Goal: Task Accomplishment & Management: Manage account settings

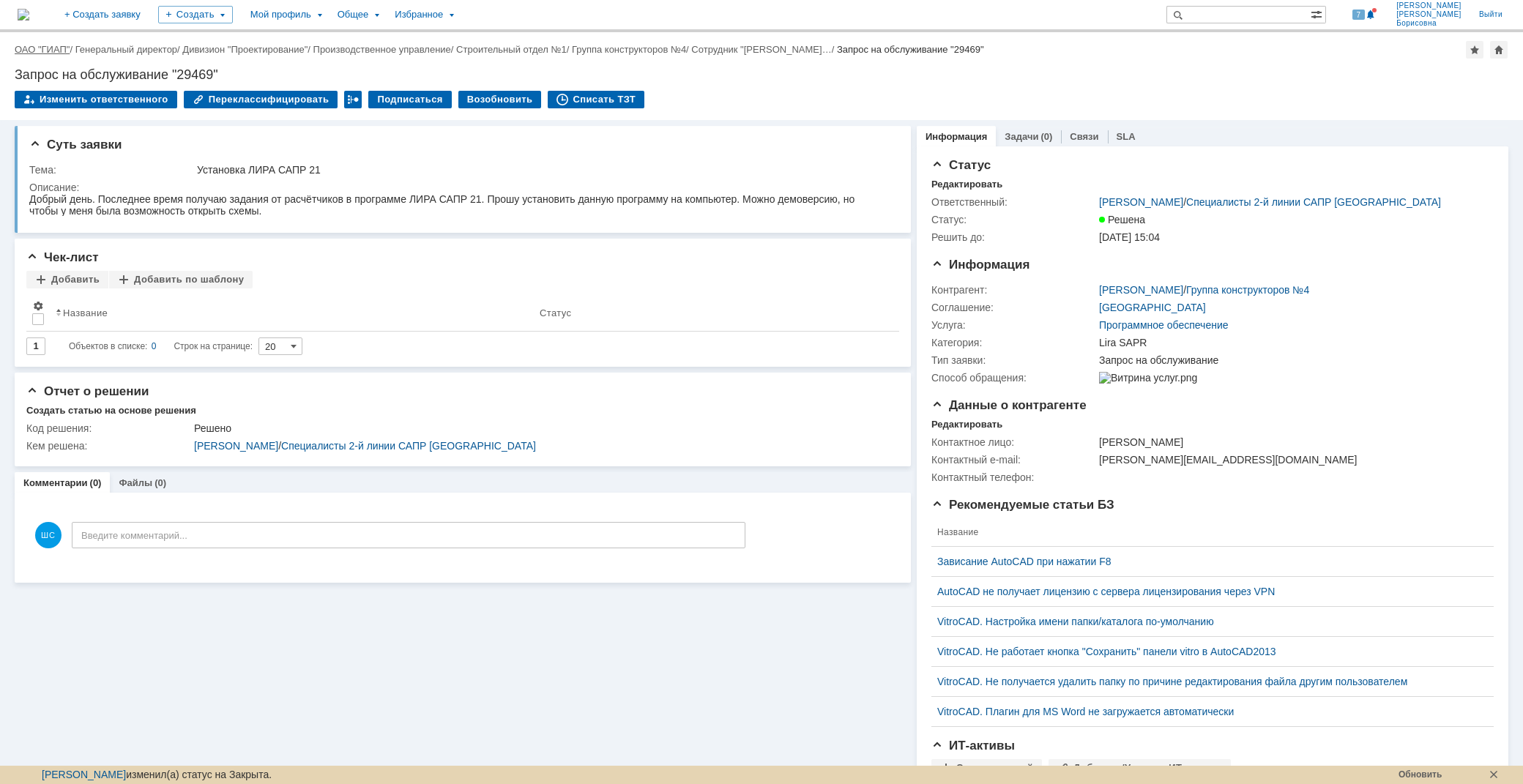
click at [46, 53] on link "ОАО "ГИАП"" at bounding box center [42, 49] width 55 height 11
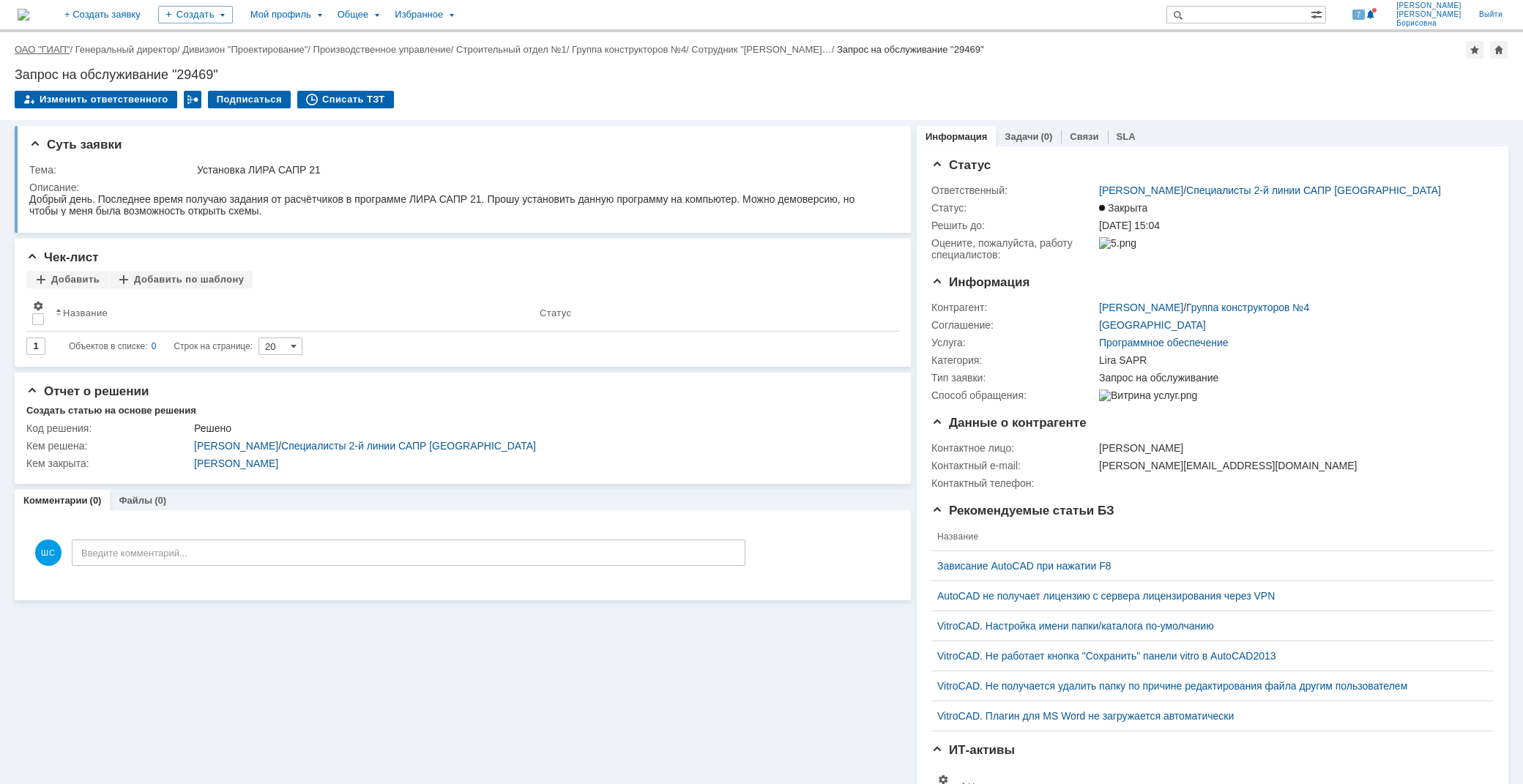
click at [55, 48] on link "ОАО "ГИАП"" at bounding box center [42, 49] width 55 height 11
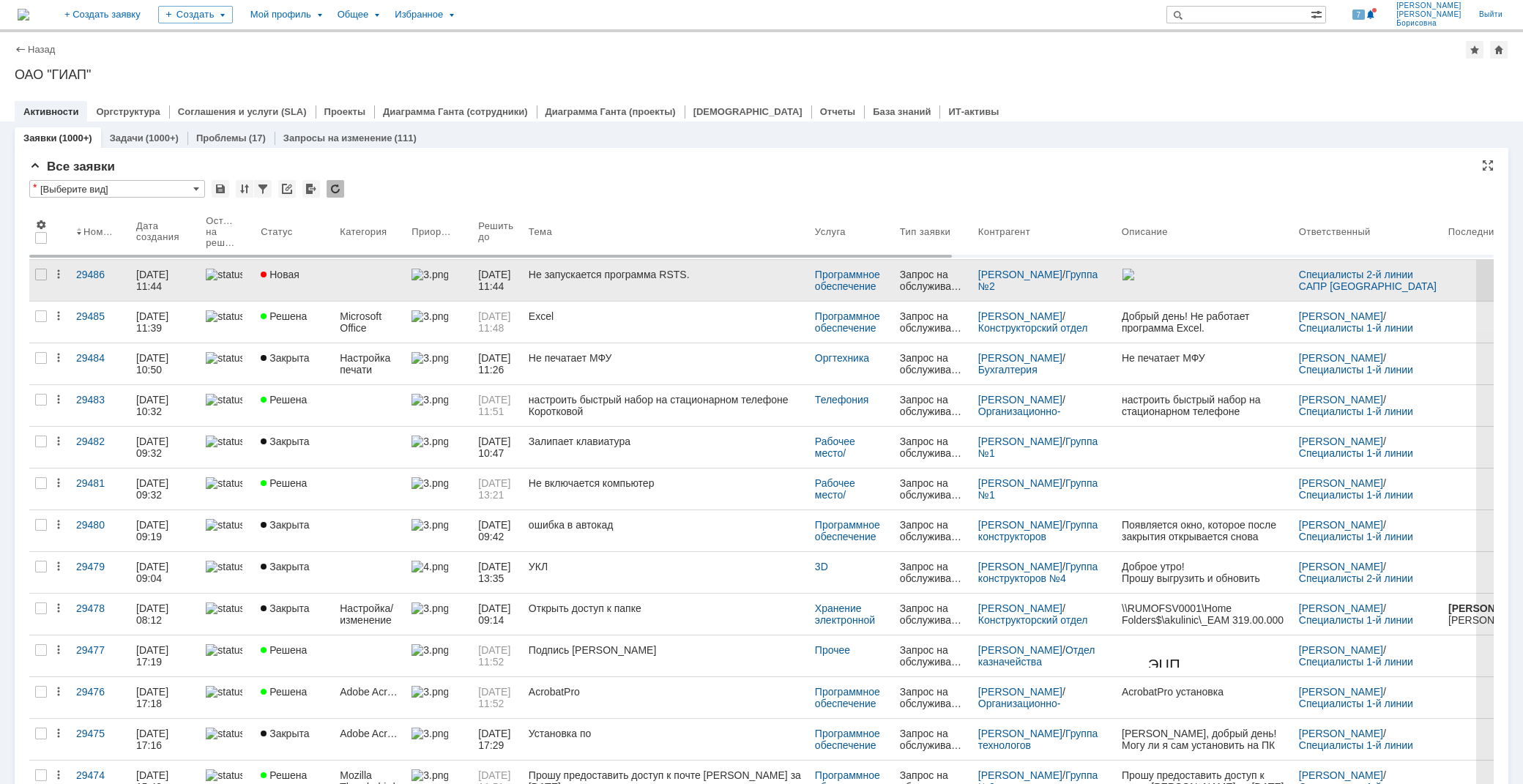
click at [710, 287] on link "Не запускается программа RSTS." at bounding box center [666, 280] width 287 height 41
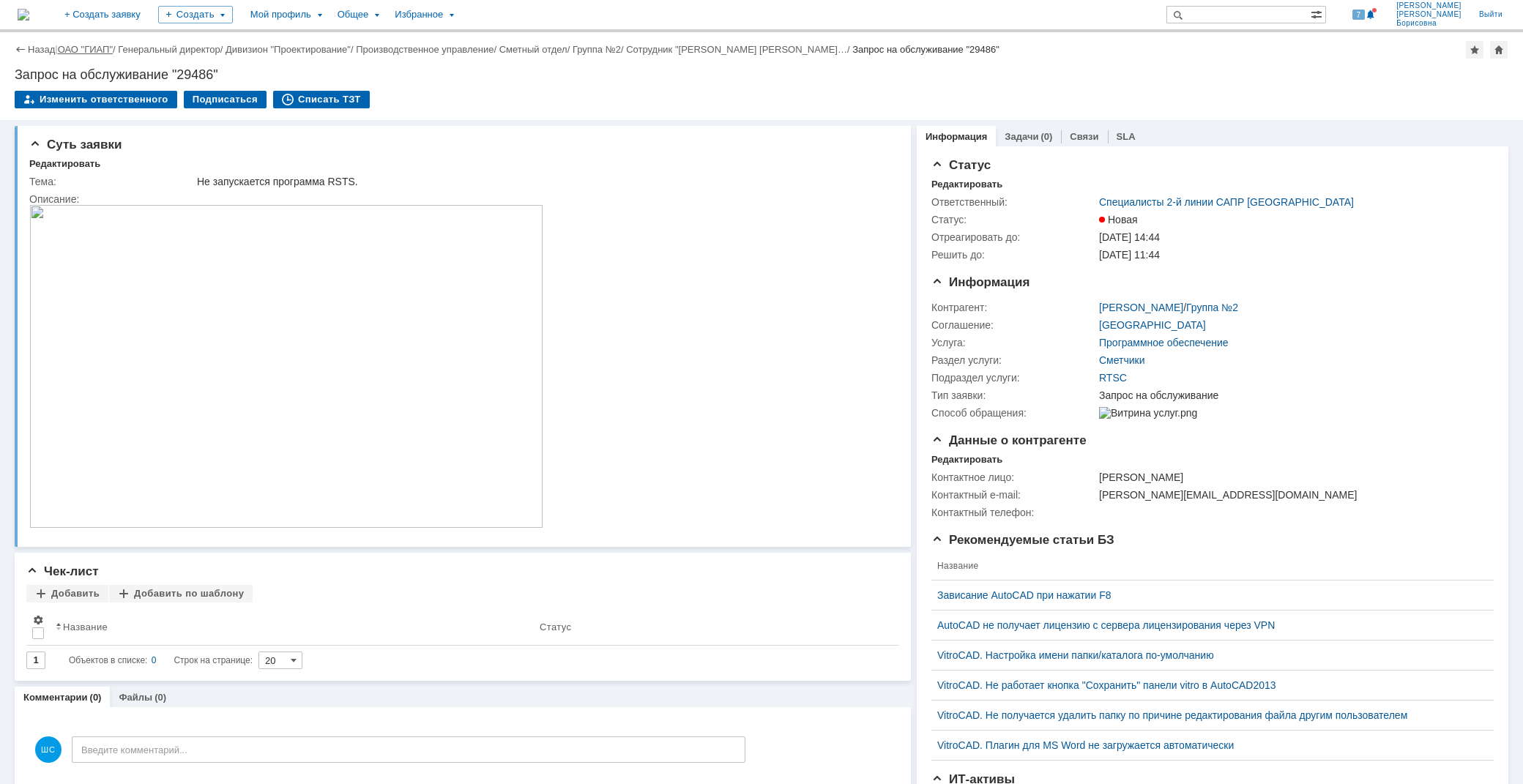
click at [81, 48] on link "ОАО "ГИАП"" at bounding box center [85, 49] width 55 height 11
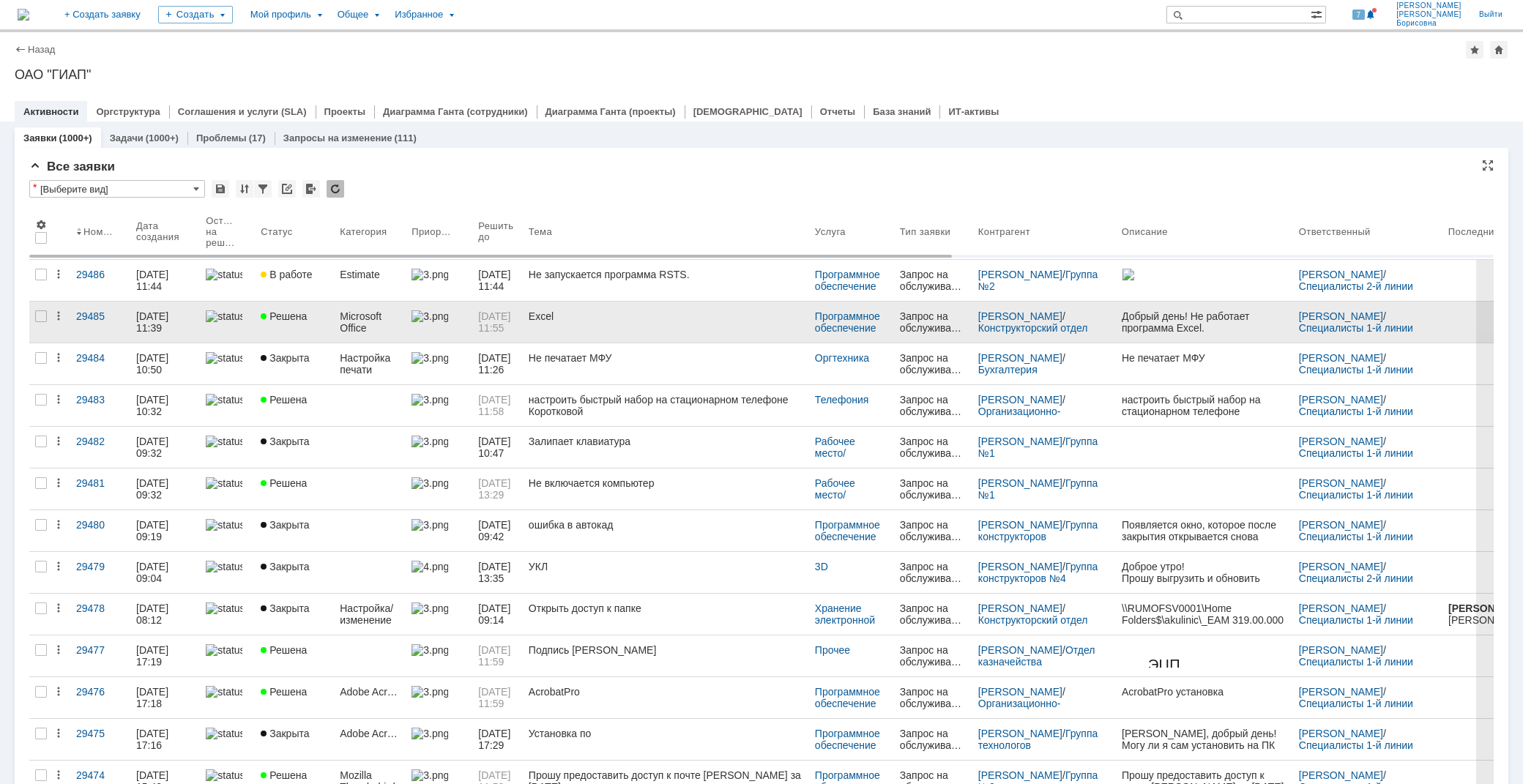
click at [495, 323] on span "[DATE] 11:55" at bounding box center [496, 322] width 35 height 23
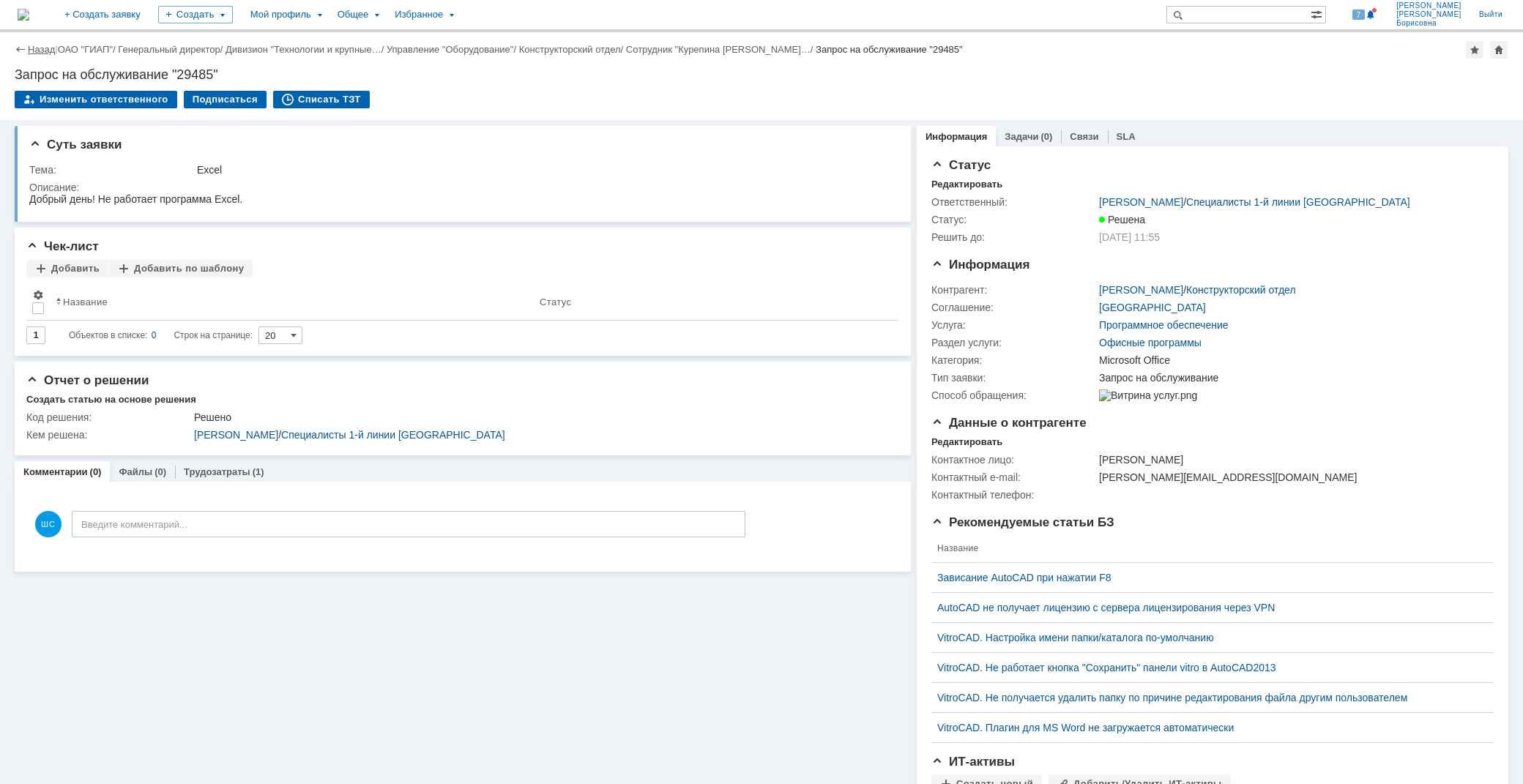
click at [31, 46] on link "Назад" at bounding box center [42, 49] width 27 height 11
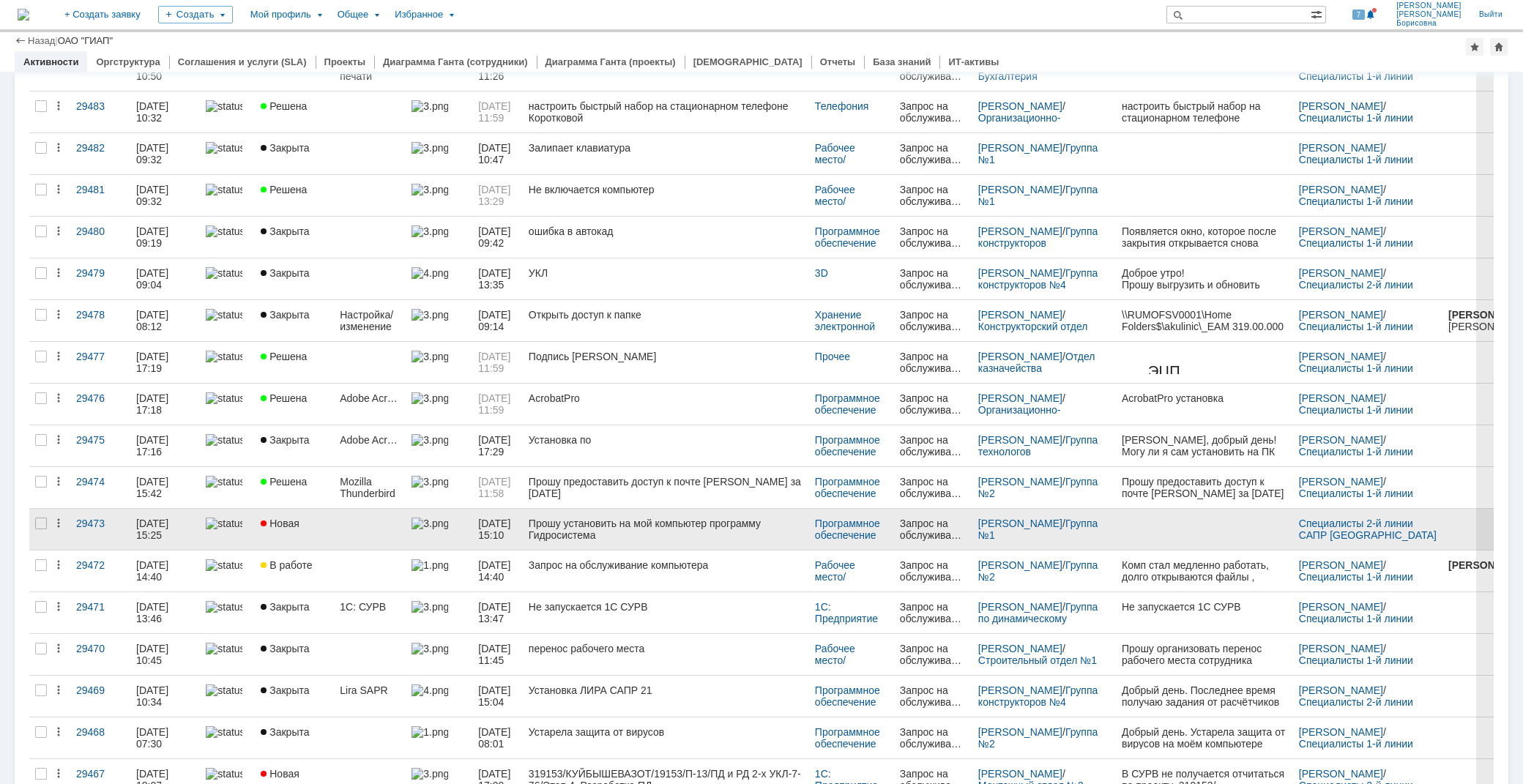
click at [359, 531] on link at bounding box center [370, 529] width 72 height 41
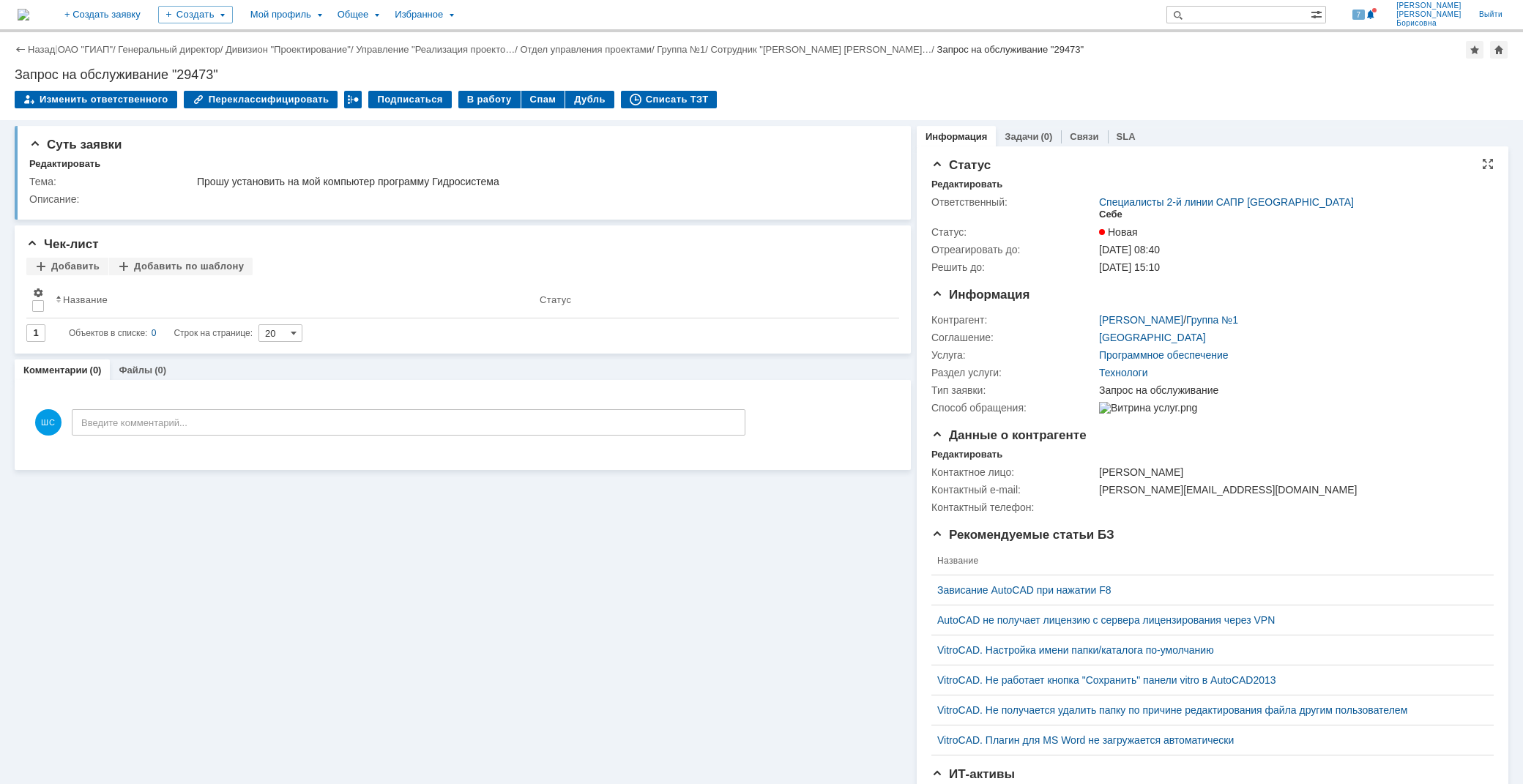
click at [1099, 209] on div "Себе" at bounding box center [1110, 214] width 23 height 12
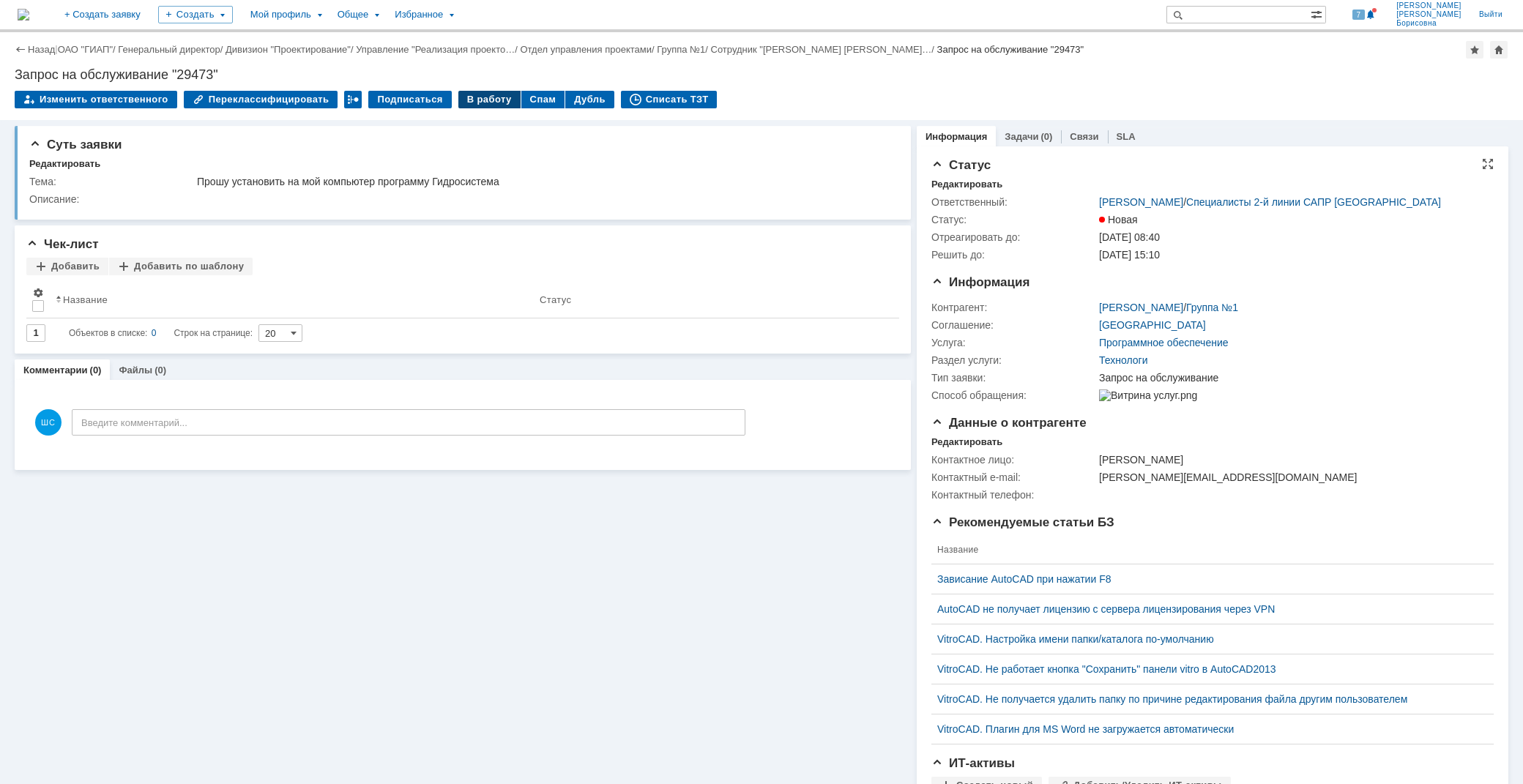
click at [458, 97] on div "В работу" at bounding box center [490, 100] width 62 height 18
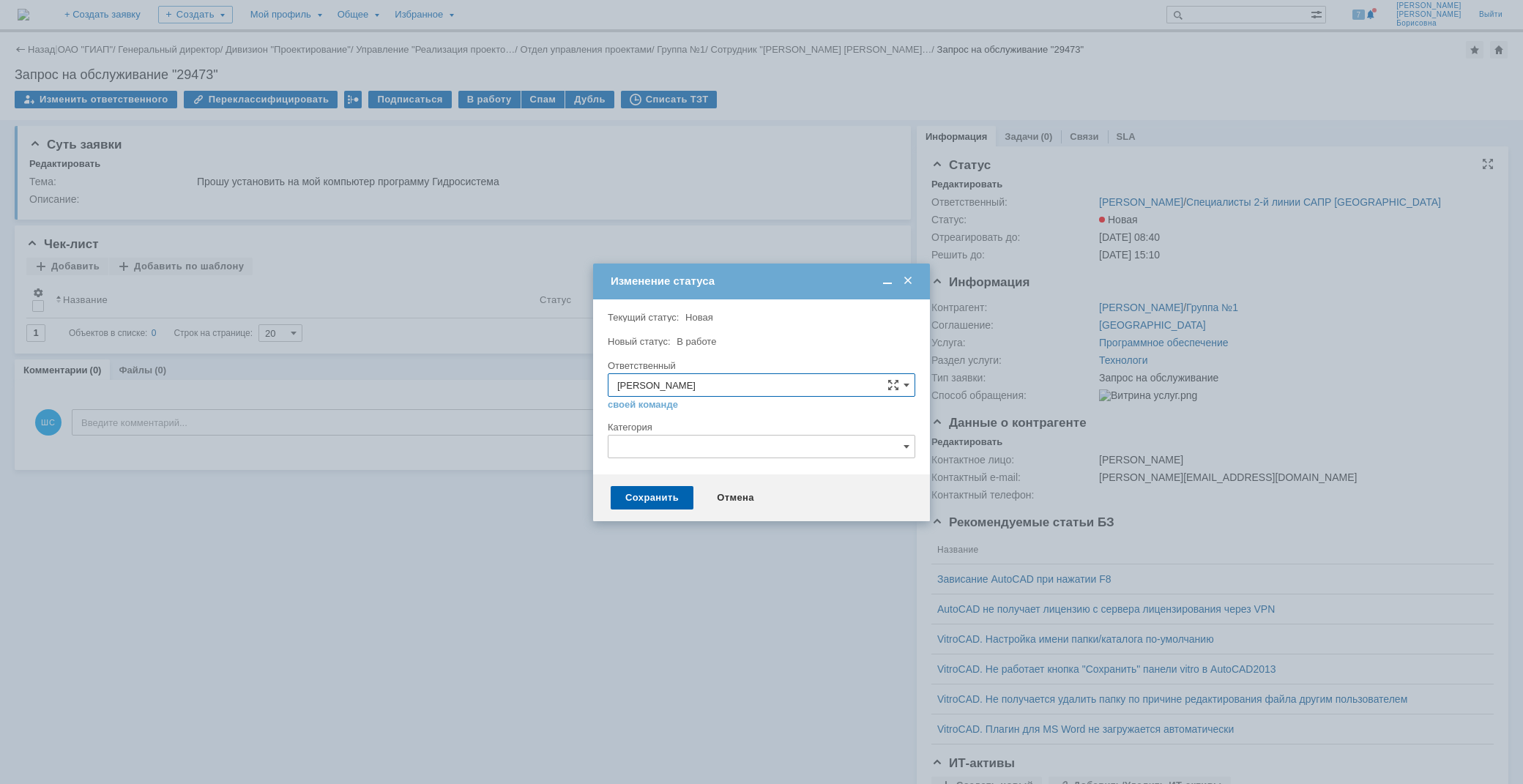
click at [659, 443] on input "text" at bounding box center [761, 446] width 307 height 23
click at [700, 497] on span "Гидросистема" at bounding box center [761, 496] width 288 height 12
type input "Гидросистема"
click at [652, 489] on div "Сохранить" at bounding box center [652, 497] width 83 height 23
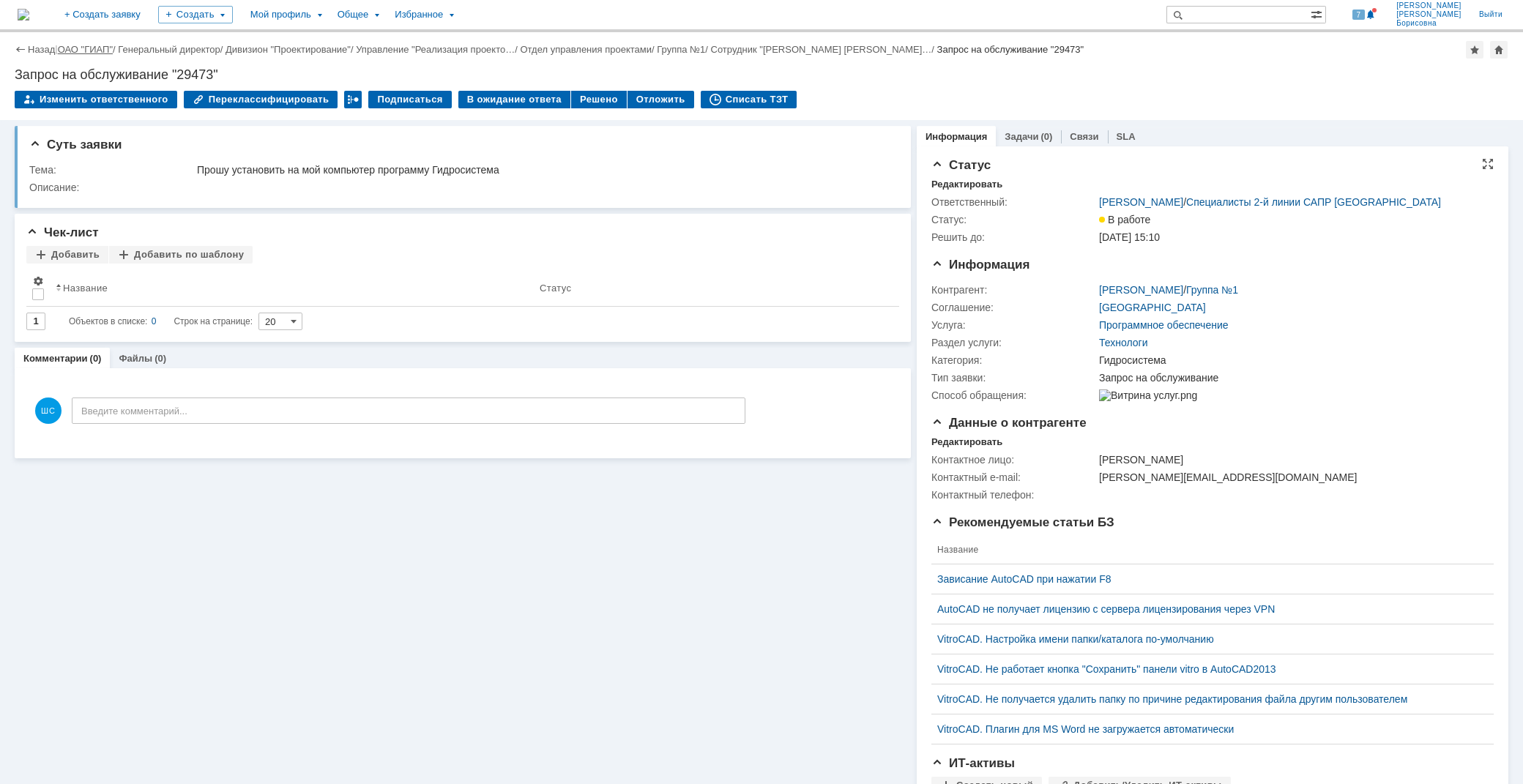
click at [81, 48] on link "ОАО "ГИАП"" at bounding box center [85, 49] width 55 height 11
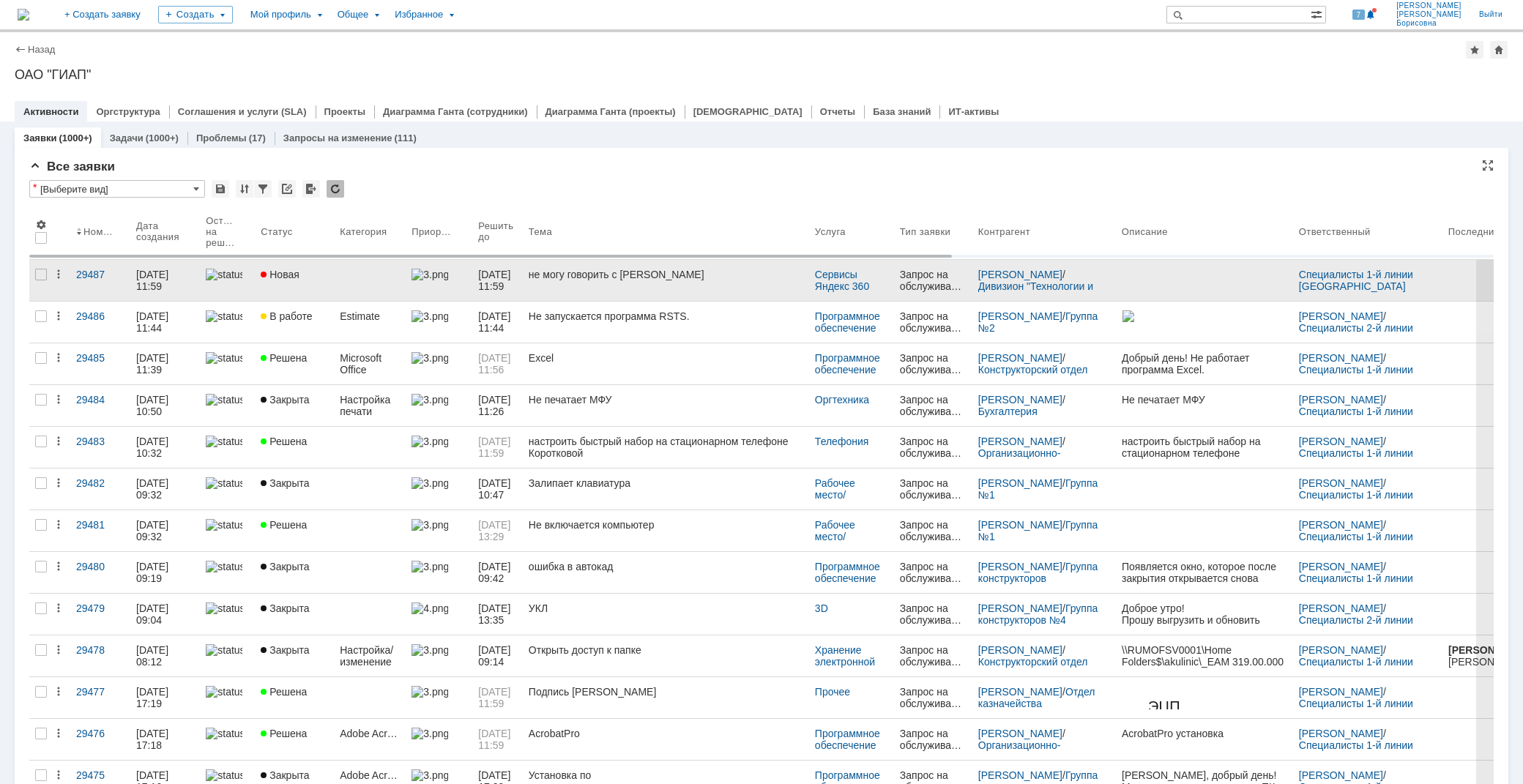
click at [621, 282] on link "не могу говорить с [PERSON_NAME]" at bounding box center [666, 280] width 287 height 41
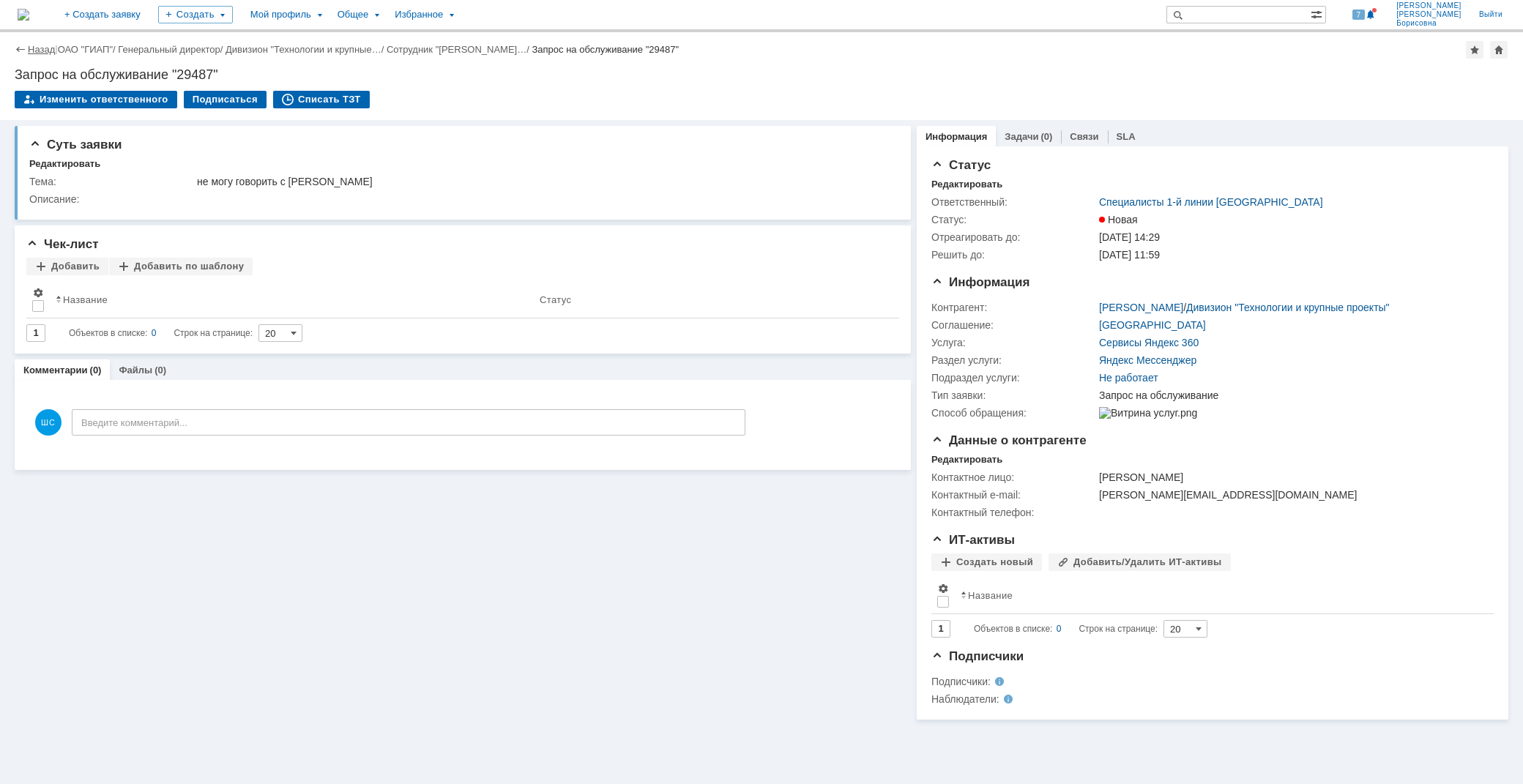
click at [39, 48] on link "Назад" at bounding box center [42, 49] width 27 height 11
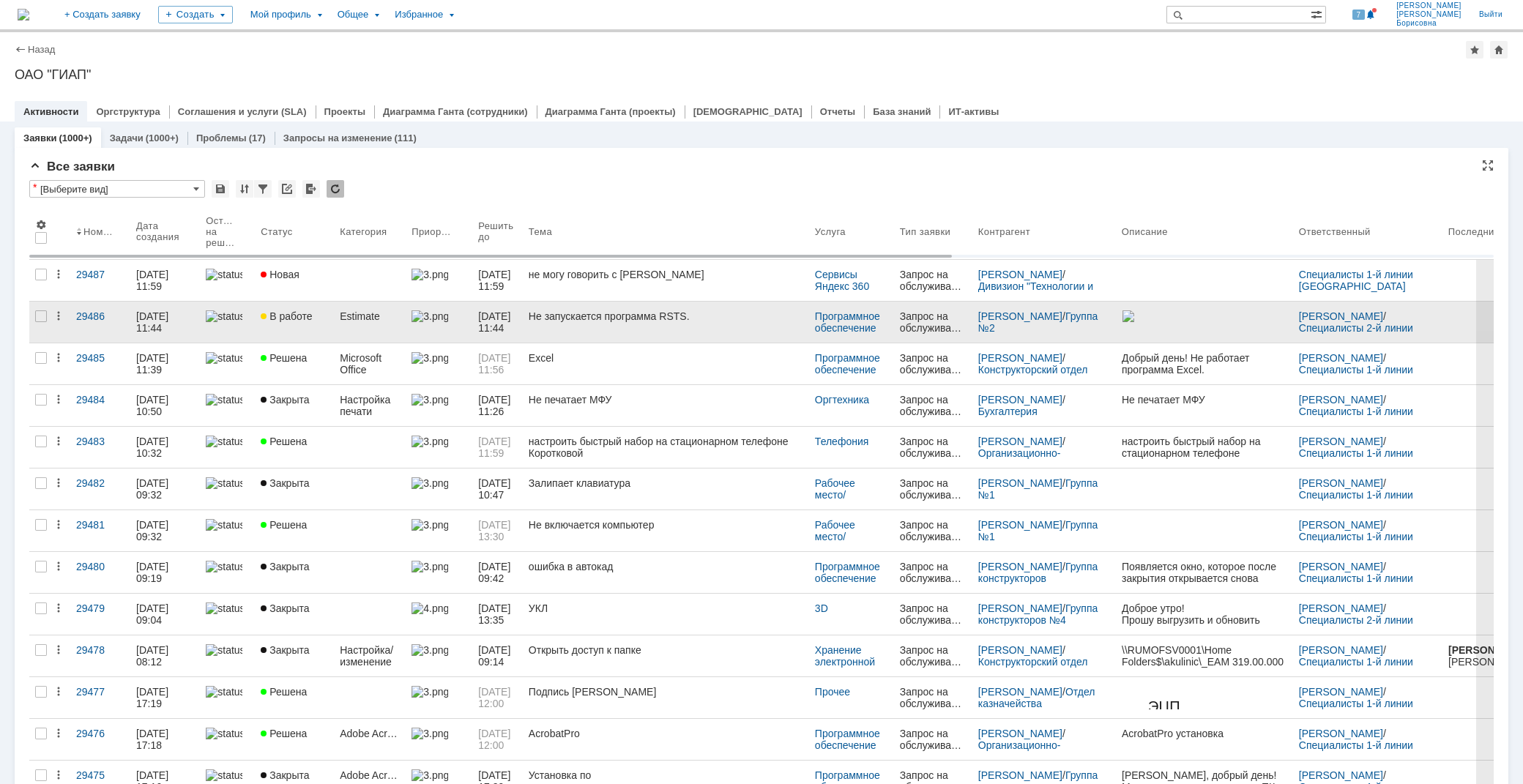
click at [667, 324] on link "Не запускается программа RSTS." at bounding box center [666, 322] width 287 height 41
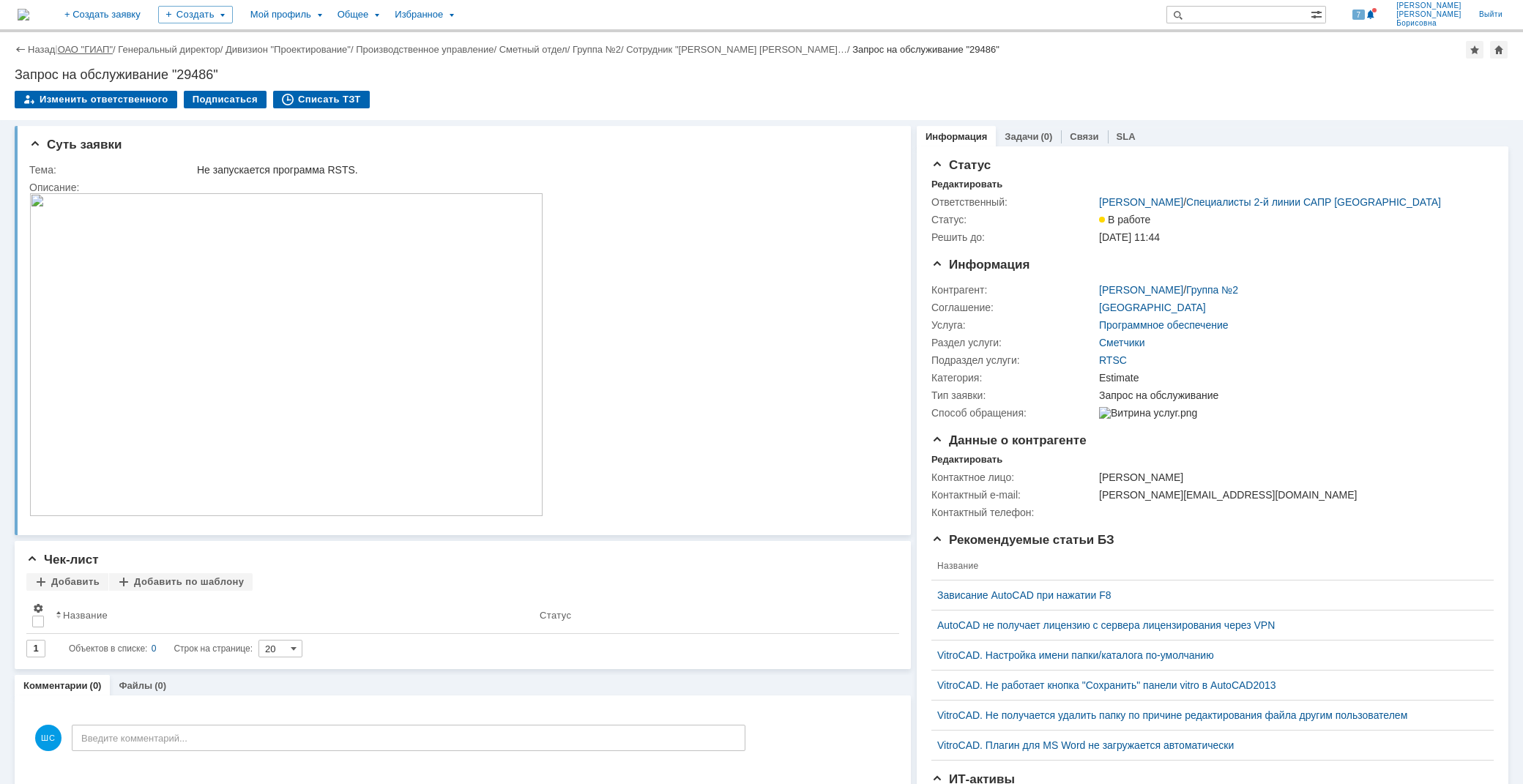
click at [104, 46] on link "ОАО "ГИАП"" at bounding box center [85, 49] width 55 height 11
